Goal: Task Accomplishment & Management: Manage account settings

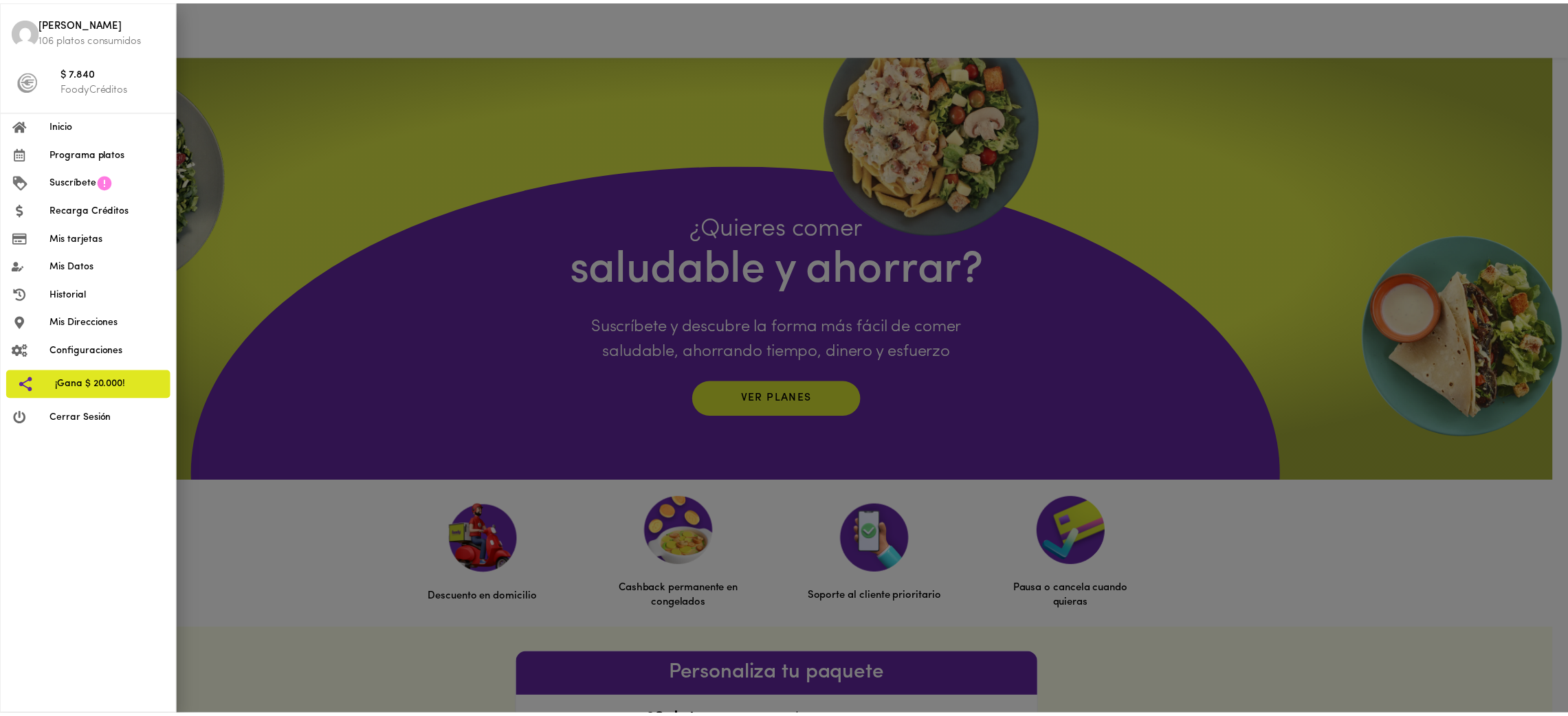
scroll to position [455, 0]
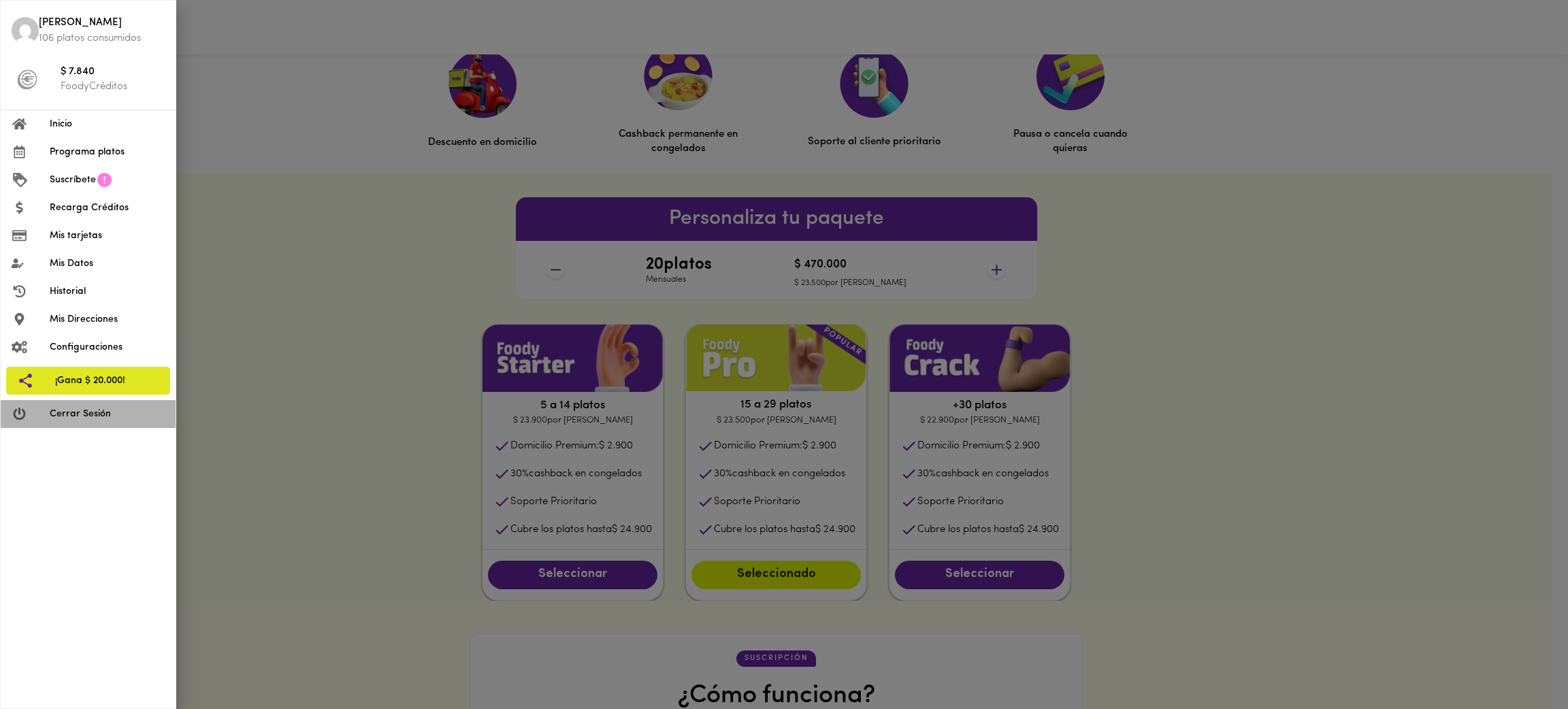
click at [104, 415] on span "Cerrar Sesión" at bounding box center [107, 414] width 115 height 15
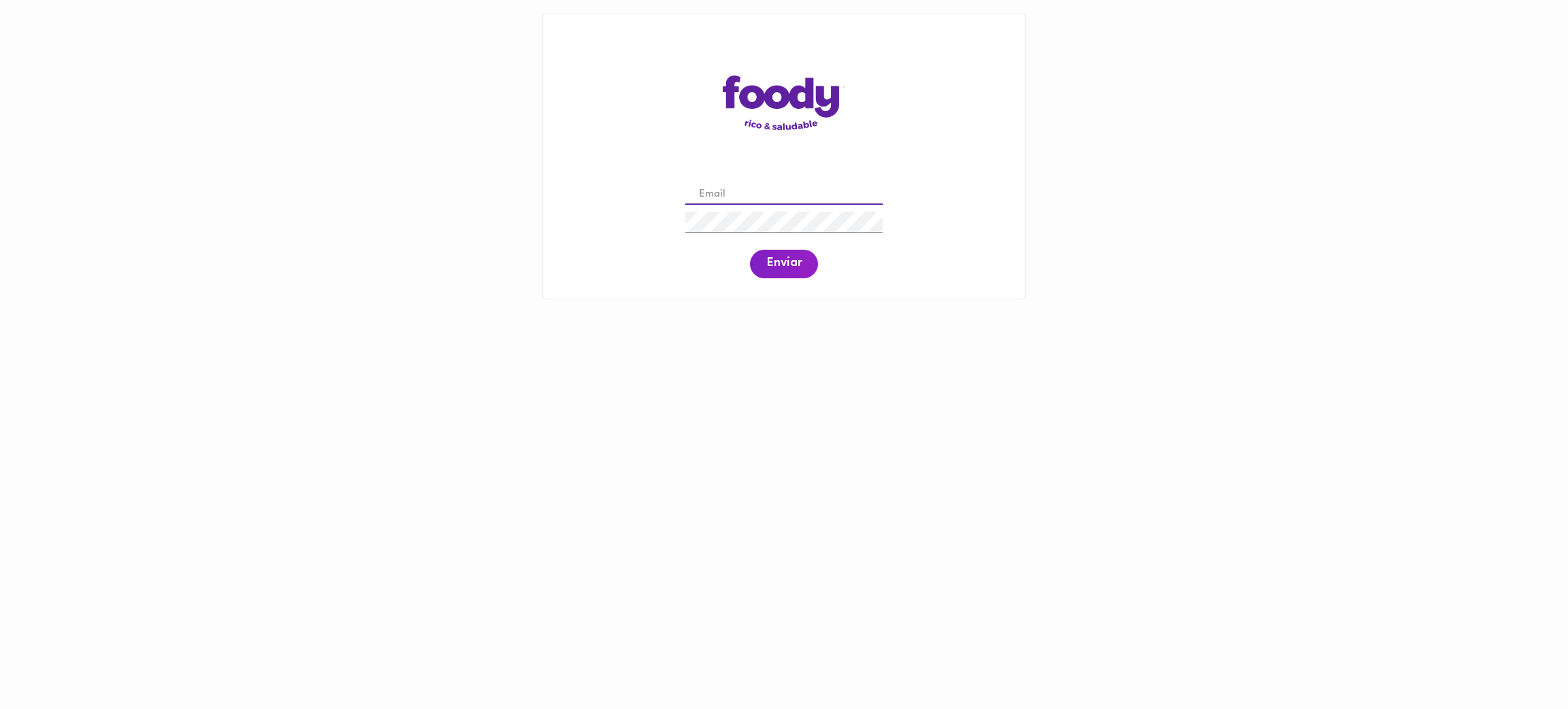
click at [767, 192] on input "email" at bounding box center [784, 195] width 197 height 21
paste input "[PERSON_NAME][EMAIL_ADDRESS][PERSON_NAME][PERSON_NAME][DOMAIN_NAME]"
type input "[PERSON_NAME][EMAIL_ADDRESS][PERSON_NAME][PERSON_NAME][DOMAIN_NAME]"
click at [776, 263] on span "Enviar" at bounding box center [784, 264] width 35 height 15
